Goal: Transaction & Acquisition: Purchase product/service

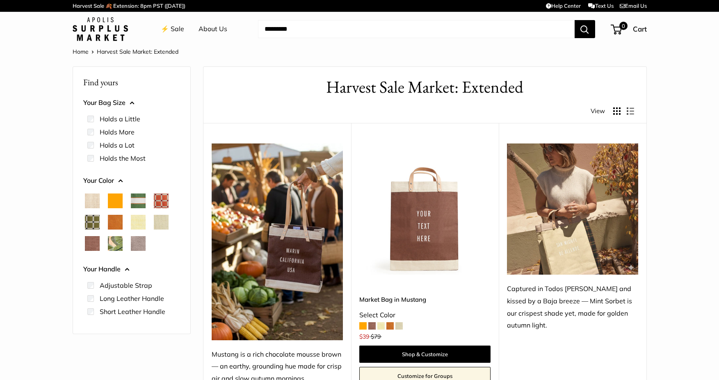
click at [100, 104] on button "Your Bag Size" at bounding box center [131, 103] width 97 height 12
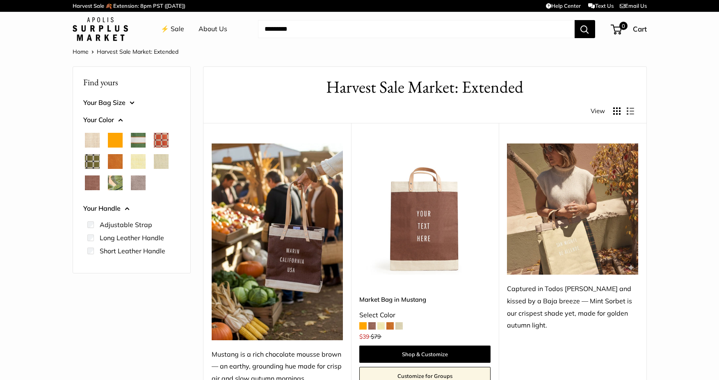
click at [143, 184] on span "Taupe" at bounding box center [138, 183] width 15 height 15
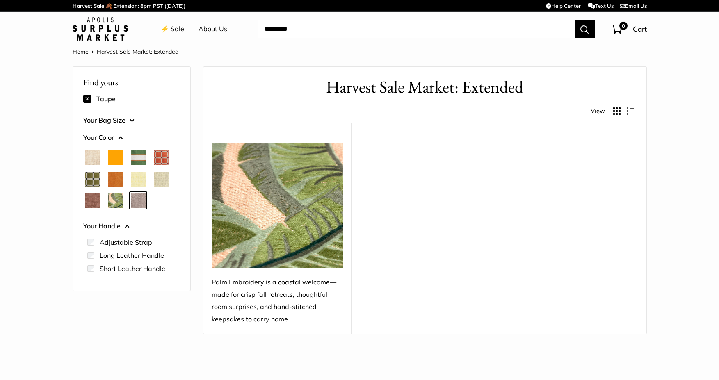
click at [137, 205] on span "Taupe" at bounding box center [138, 200] width 15 height 15
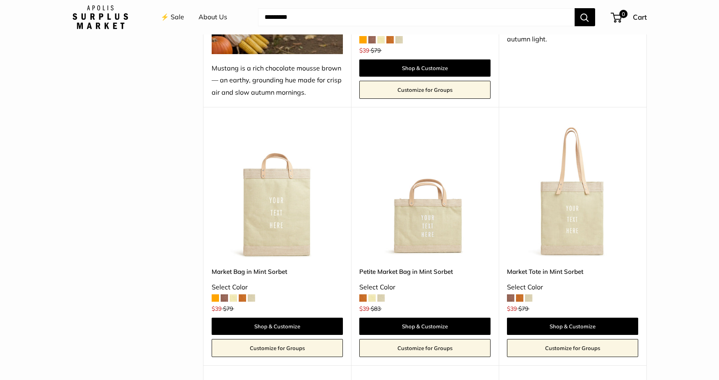
scroll to position [287, 0]
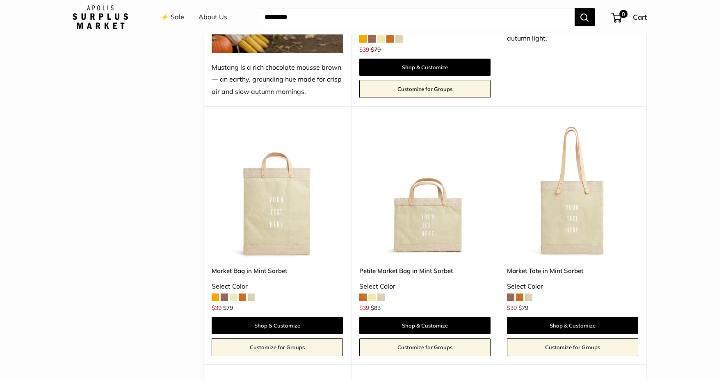
click at [0, 0] on img at bounding box center [0, 0] width 0 height 0
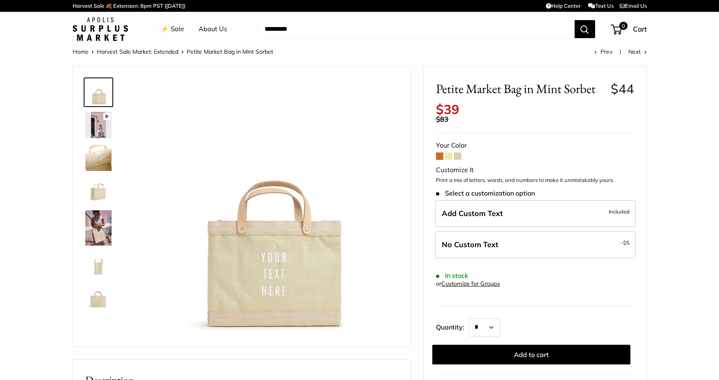
click at [456, 158] on span at bounding box center [457, 156] width 7 height 7
click at [448, 157] on span at bounding box center [448, 156] width 7 height 7
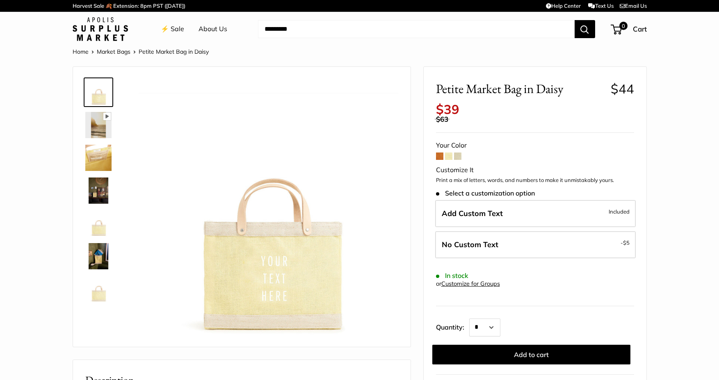
click at [437, 158] on span at bounding box center [439, 156] width 7 height 7
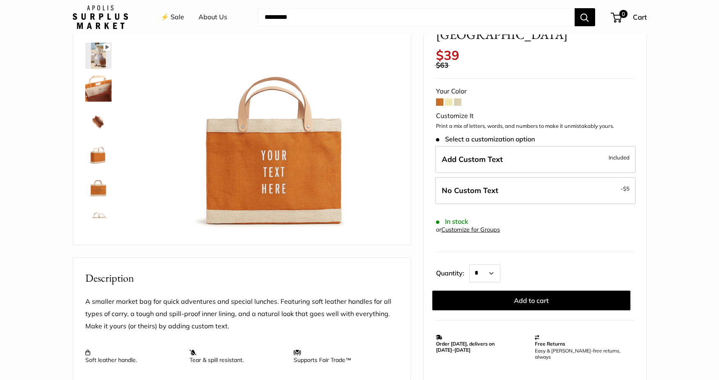
scroll to position [164, 0]
